Goal: Information Seeking & Learning: Find specific fact

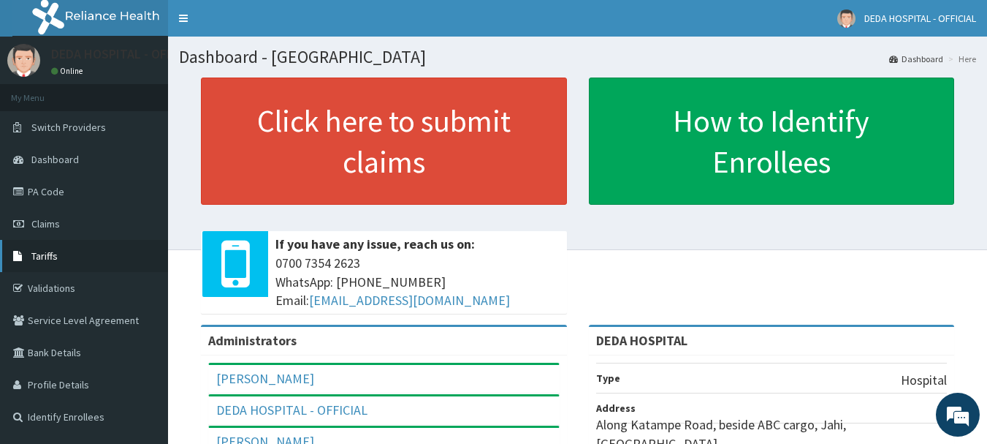
click at [53, 254] on span "Tariffs" at bounding box center [44, 255] width 26 height 13
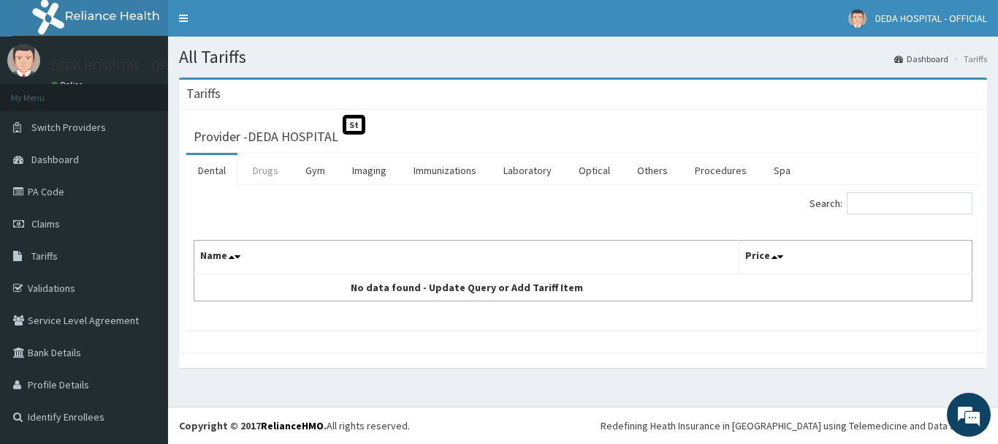
click at [249, 176] on link "Drugs" at bounding box center [265, 170] width 49 height 31
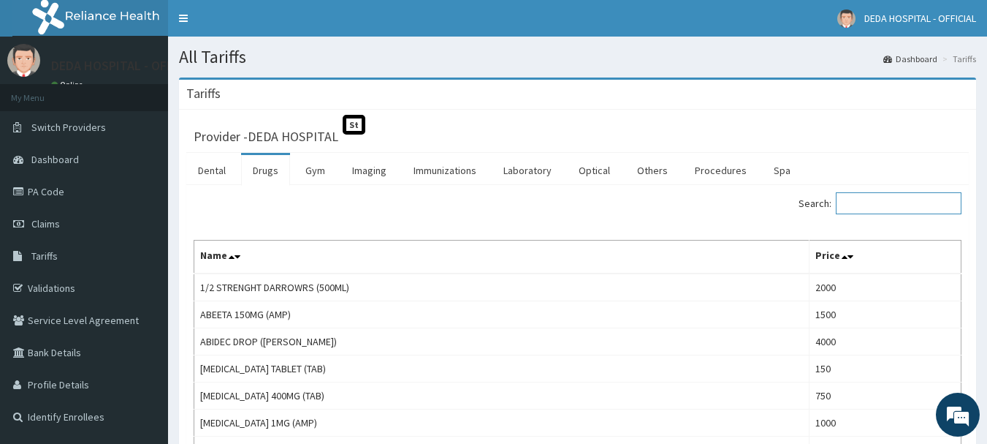
click at [902, 199] on input "Search:" at bounding box center [899, 203] width 126 height 22
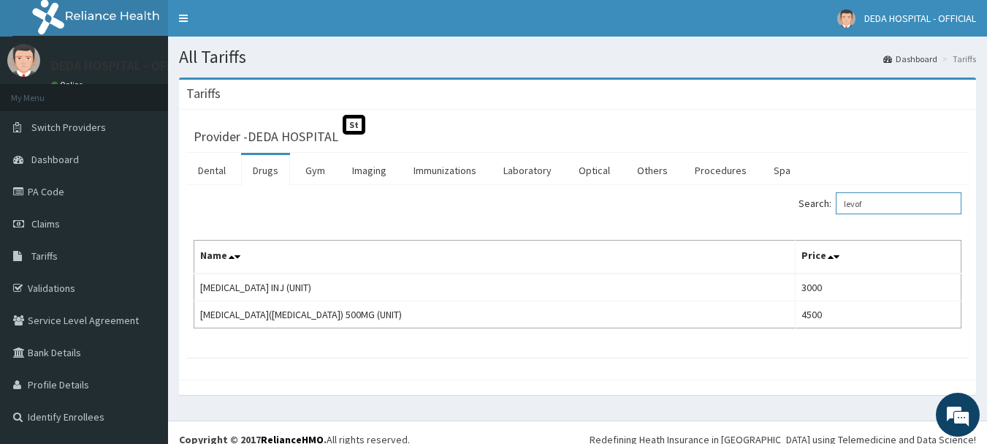
click at [889, 198] on input "levof" at bounding box center [899, 203] width 126 height 22
type input "l"
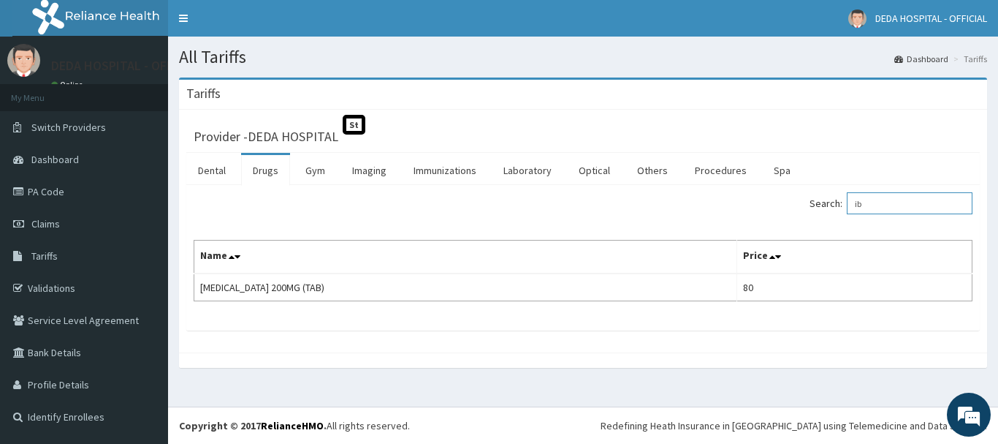
type input "i"
type input "l"
type input "c"
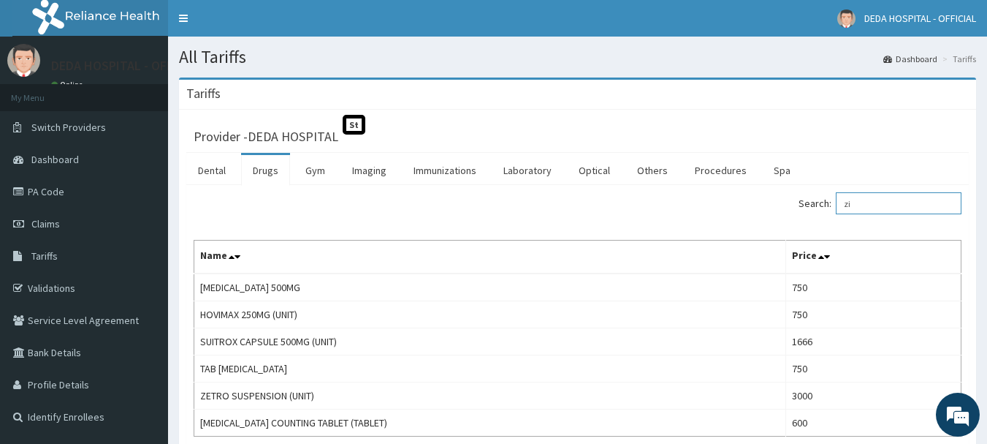
type input "z"
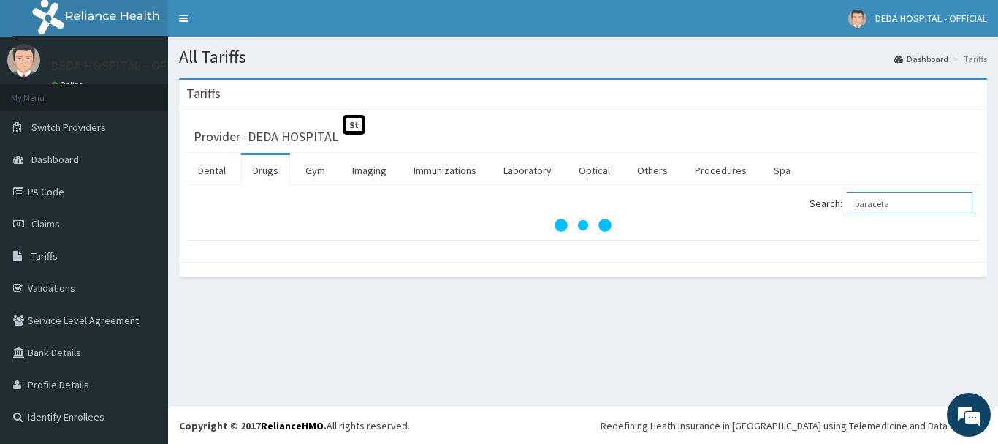
type input "paraceta"
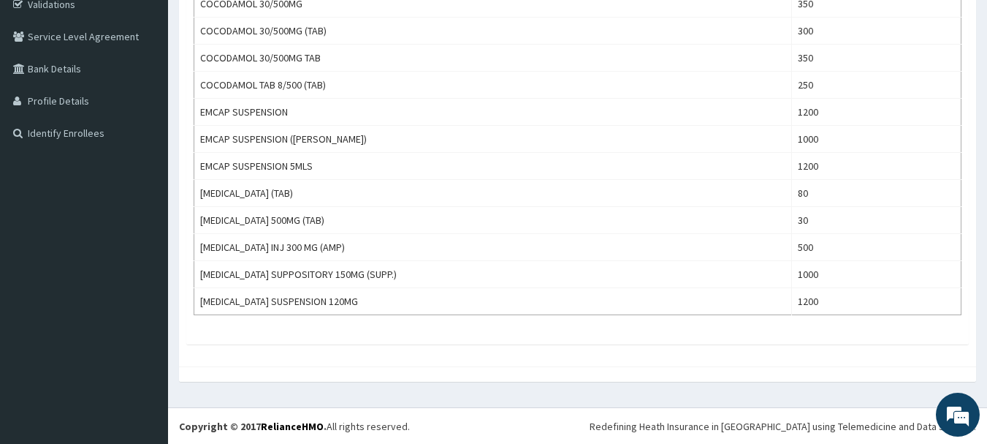
scroll to position [284, 0]
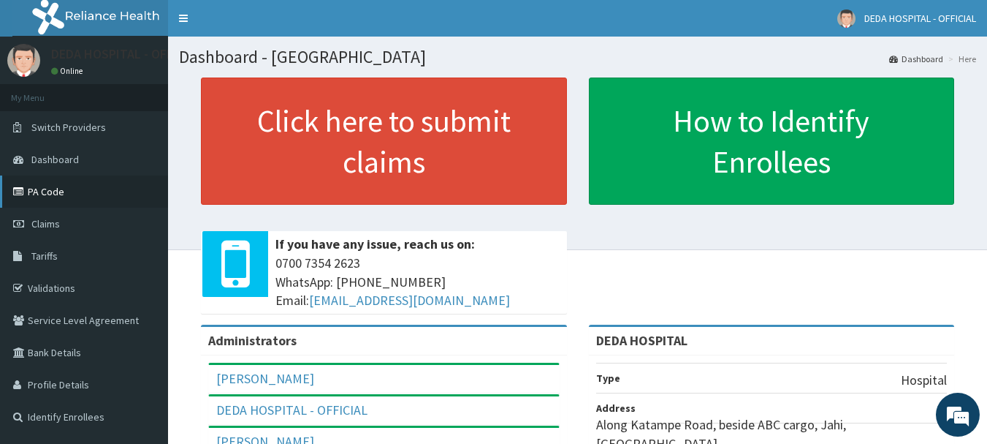
click at [53, 182] on link "PA Code" at bounding box center [84, 191] width 168 height 32
